Goal: Find specific page/section: Find specific page/section

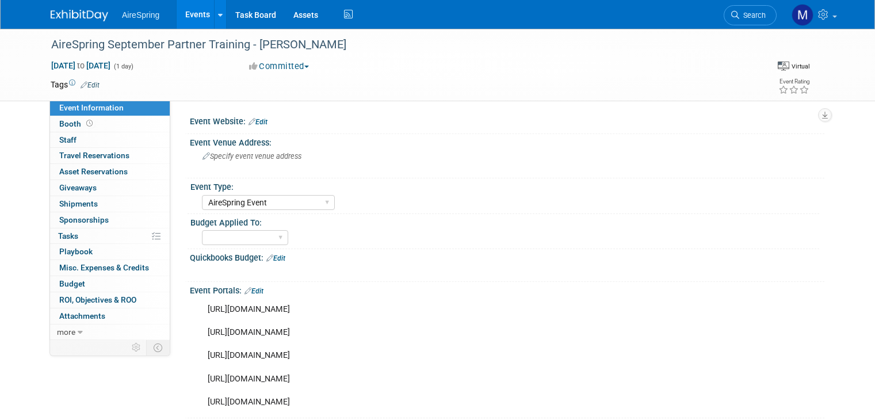
select select "AireSpring Event"
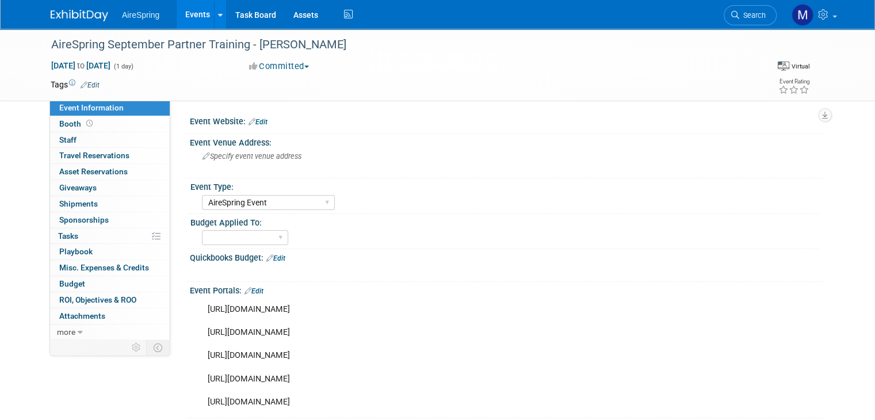
click at [71, 14] on img at bounding box center [80, 16] width 58 height 12
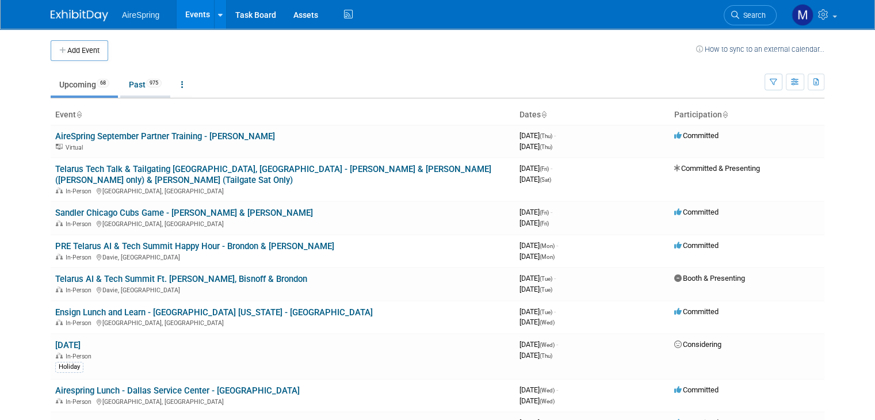
click at [129, 81] on link "Past 975" at bounding box center [145, 85] width 50 height 22
